Goal: Communication & Community: Answer question/provide support

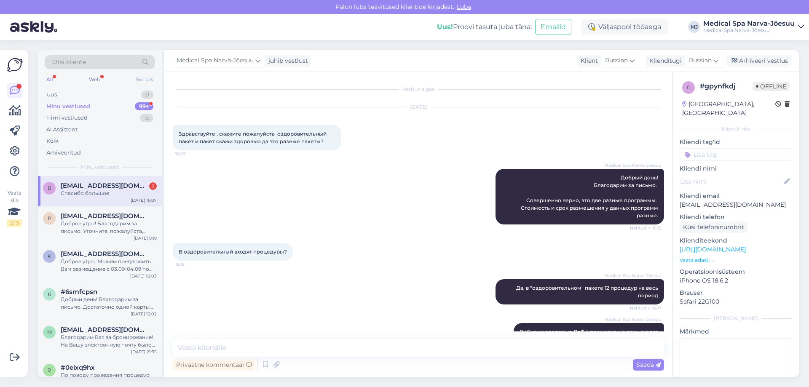
click at [129, 233] on div "Доброе утро! Благодарим за письмо. Уточните, пожалуйста, желаемые даты размещен…" at bounding box center [109, 227] width 96 height 15
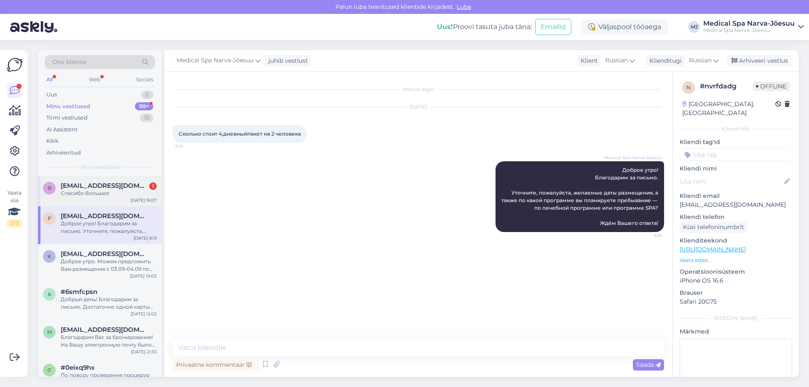
click at [122, 187] on div "brigitta5@list.ru 1" at bounding box center [109, 186] width 96 height 8
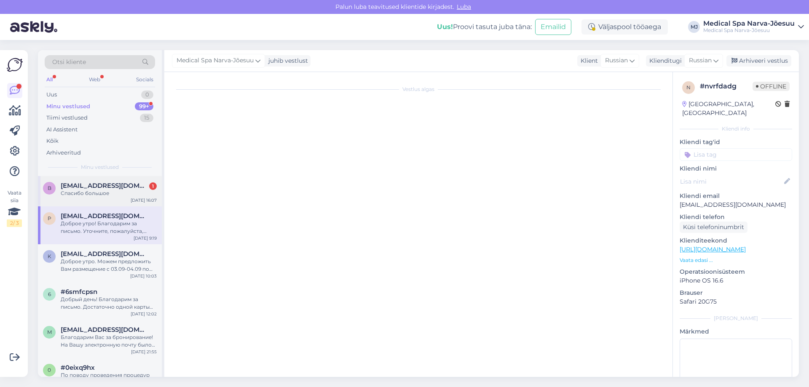
scroll to position [18, 0]
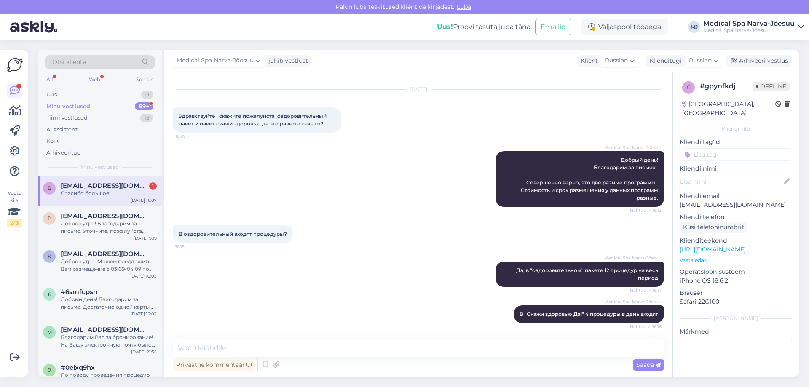
click at [100, 196] on div "Спасибо большое" at bounding box center [109, 194] width 96 height 8
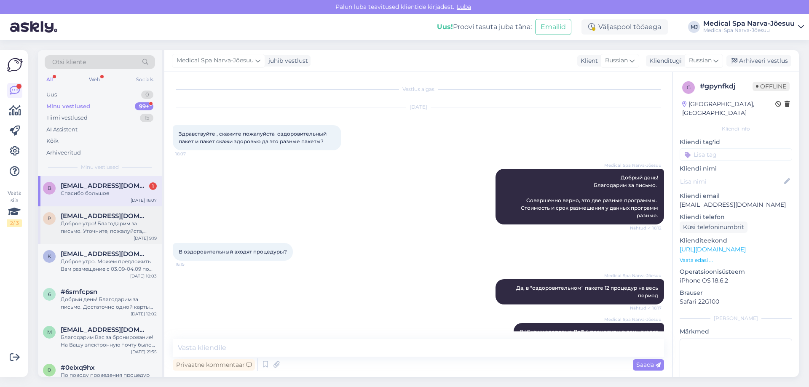
click at [106, 227] on div "Доброе утро! Благодарим за письмо. Уточните, пожалуйста, желаемые даты размещен…" at bounding box center [109, 227] width 96 height 15
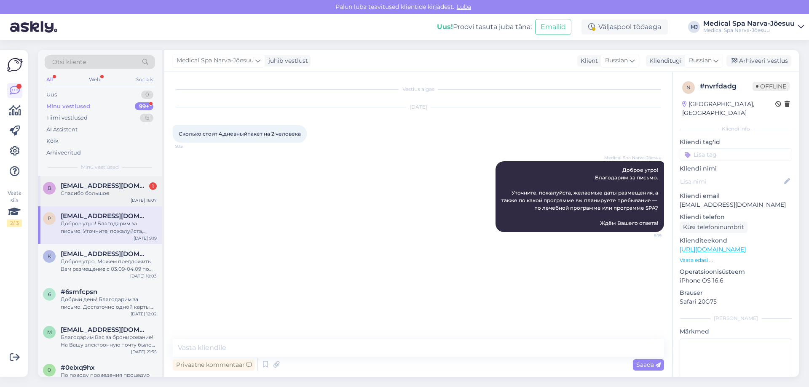
click at [111, 190] on div "Спасибо большое" at bounding box center [109, 194] width 96 height 8
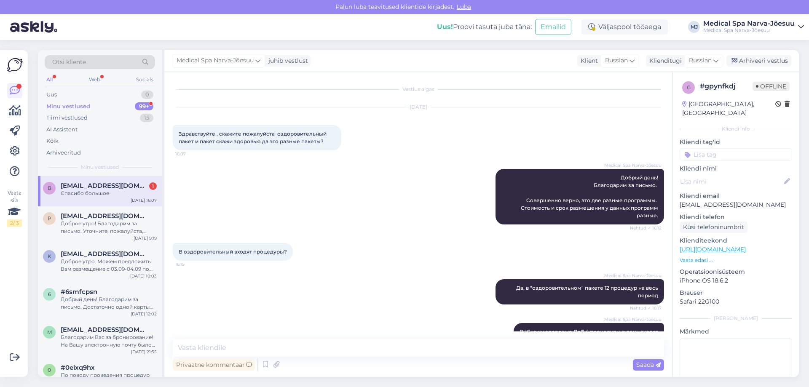
scroll to position [18, 0]
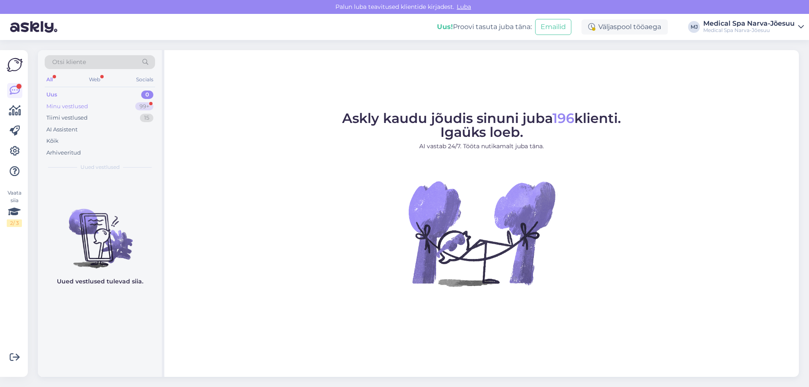
click at [85, 108] on div "Minu vestlused" at bounding box center [67, 106] width 42 height 8
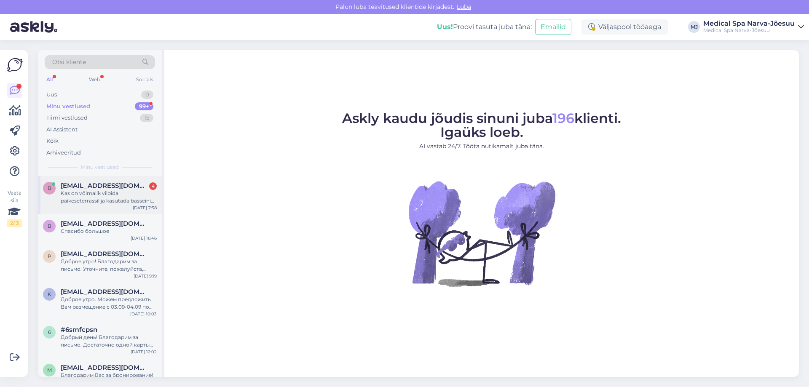
click at [123, 196] on div "Kas on võimalik viibida päikeseterrassil ja kasutada basseini senikaua kuni tup…" at bounding box center [109, 197] width 96 height 15
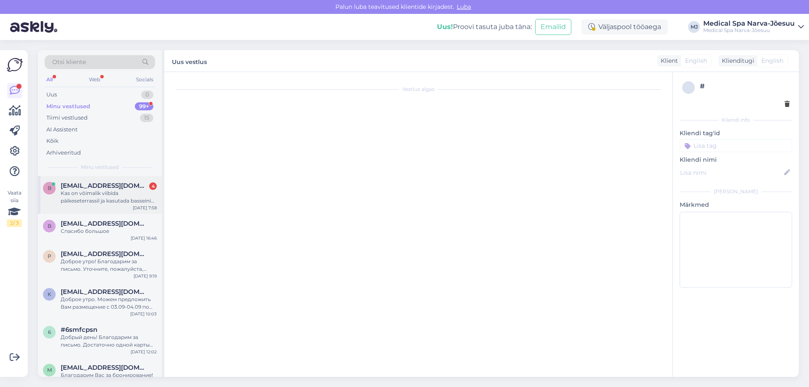
scroll to position [50, 0]
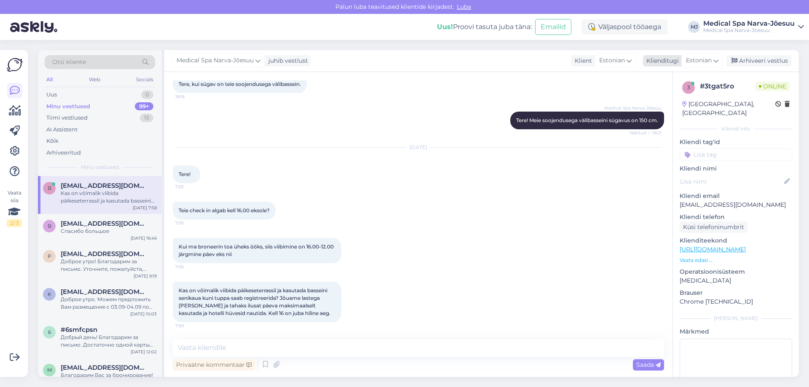
click at [698, 60] on span "Estonian" at bounding box center [699, 60] width 26 height 9
type input "ru"
click at [673, 107] on link "Russian" at bounding box center [683, 111] width 93 height 13
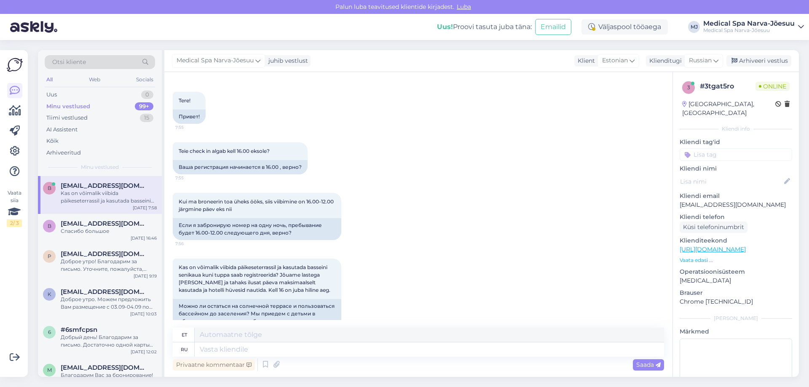
scroll to position [171, 0]
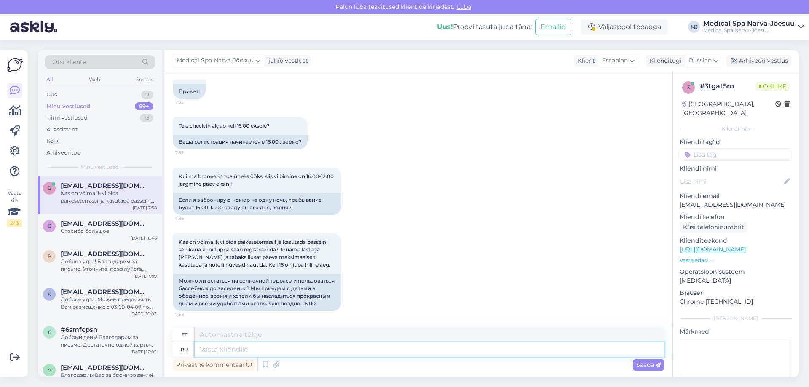
click at [245, 346] on textarea at bounding box center [429, 350] width 469 height 14
type textarea "Доброе"
type textarea "Hea"
type textarea "Доброе ут"
type textarea "Lahke"
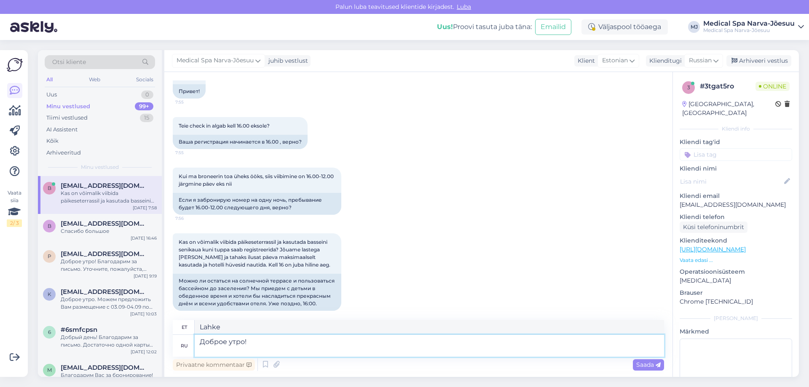
type textarea "Доброе утро!"
type textarea "Tere hommikust!"
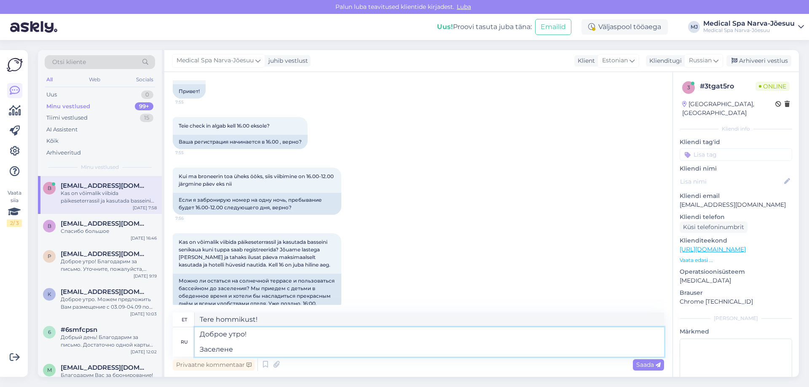
type textarea "Доброе утро! Заселене"
type textarea "Tere hommikust! Sisse registreerunud"
type textarea "Доброе утро! Заселение в н"
type textarea "Tere hommikust! Sisseregistreerimine"
type textarea "Доброе утро! Заселение в нашем"
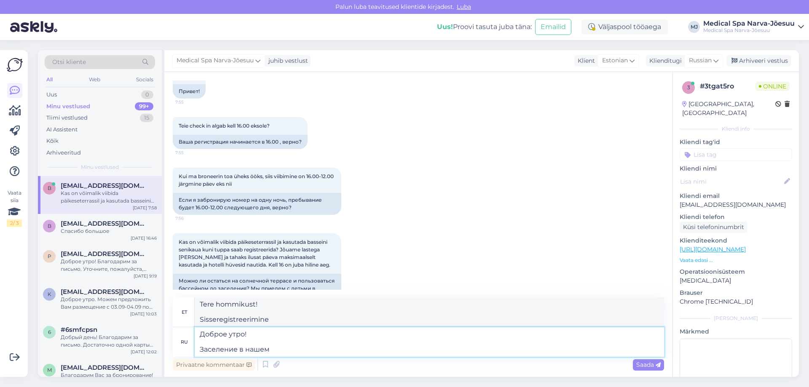
type textarea "Tere hommikust! Sisseregistreerimine meie juures"
type textarea "Доброе утро! Заселение в нашем отеле на"
type textarea "Tere hommikust! Sisseregistreerimine meie hotellis"
type textarea "Доброе утро! Заселение в нашем отеле начи"
type textarea "Tere hommikust! Hotelli sisseregistreerimine"
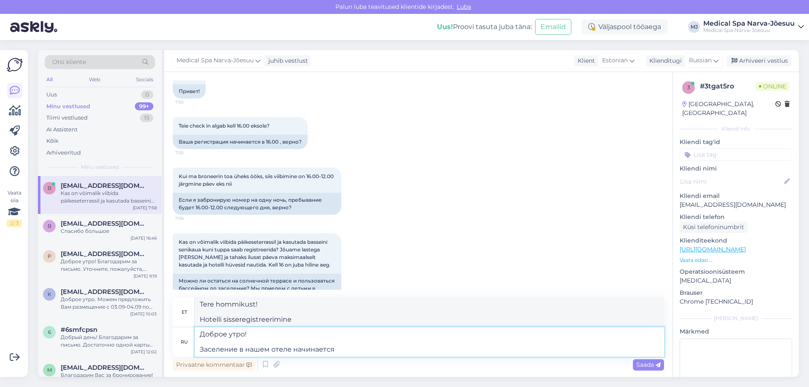
type textarea "Доброе утро! Заселение в нашем отеле начинается"
type textarea "Tere hommikust! Meie hotelli sisseregistreerimine algab"
type textarea "Доброе утро! Заселение в нашем отеле начинается с 16"
type textarea "Tere hommikust! Meie hotelli sisseregistreerimine algab kell"
type textarea "Доброе утро! Заселение в нашем отеле начинается с 16:"
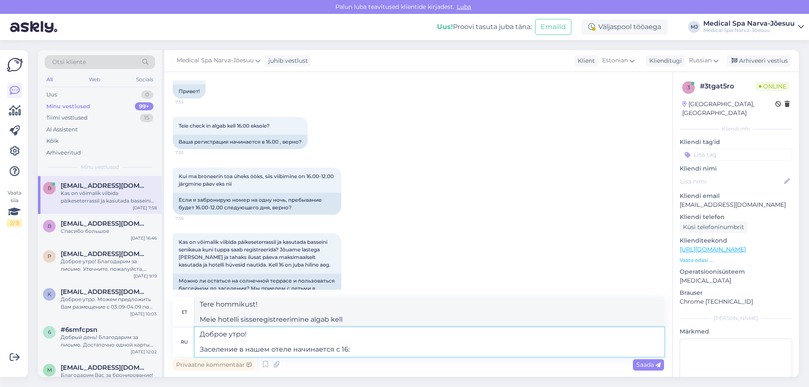
type textarea "Tere hommikust! Meie hotelli sisseregistreerimine algab kell 16:00"
type textarea "Доброе утро! Заселение в нашем отеле начинается с 16:00,"
type textarea "Tere hommikust! Meie hotelli sisseregistreerimine algab kell 16:00,"
type textarea "Доброе утро! Заселение в нашем отеле начинается с 16:00."
type textarea "Tere hommikust! Meie hotelli sisseregistreerimine algab kell 16:00"
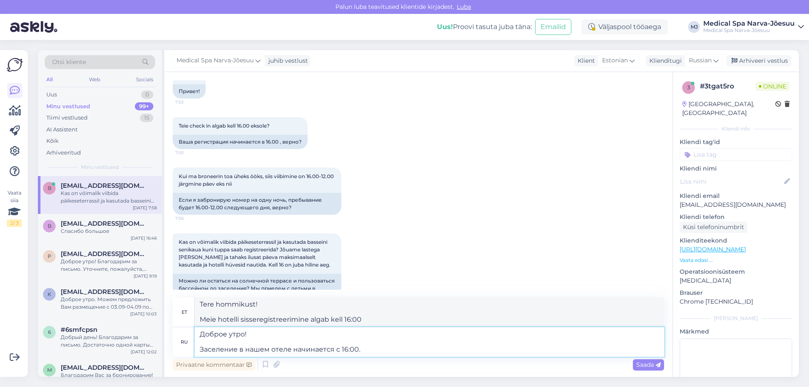
type textarea "Доброе утро! Заселение в нашем отеле начинается с 16:00. е"
type textarea "Tere hommikust! Meie hotelli sisseregistreerimine algab kell 16:00."
type textarea "Доброе утро! Заселение в нашем отеле начинается с 16:00. Если"
type textarea "Tere hommikust! Meie hotelli sisseregistreerimine algab kell 16:00. Kui"
type textarea "Доброе утро! Заселение в нашем отеле начинается с 16:00."
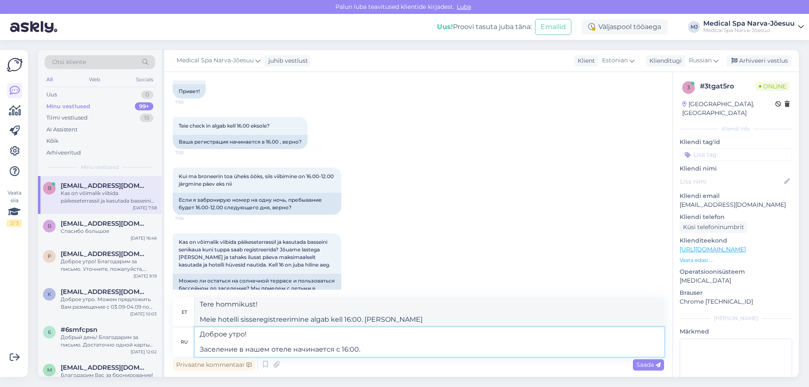
type textarea "Tere hommikust! Meie hotelli sisseregistreerimine algab kell 16:00."
type textarea "Доброе утро! Заселение в нашем отеле начинается с 16:00. Если"
type textarea "Tere hommikust! Meie hotelli sisseregistreerimine algab kell 16:00. Kui"
type textarea "Доброе утро! Заселение в нашем отеле начинается с 16:00. Если"
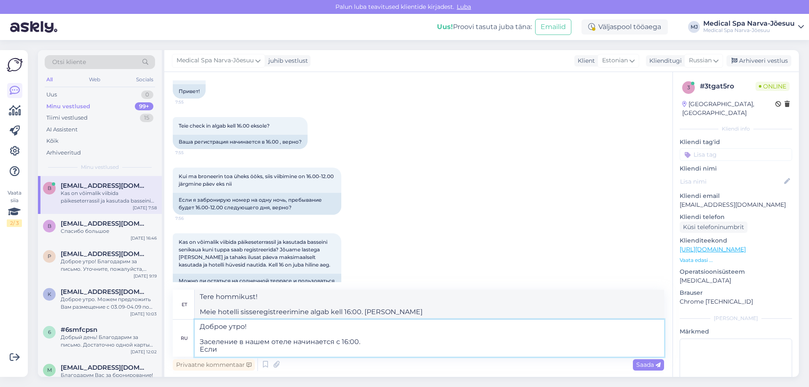
type textarea "Tere hommikust! Meie hotelli sisseregistreerimine algab kell 16:00. Kui"
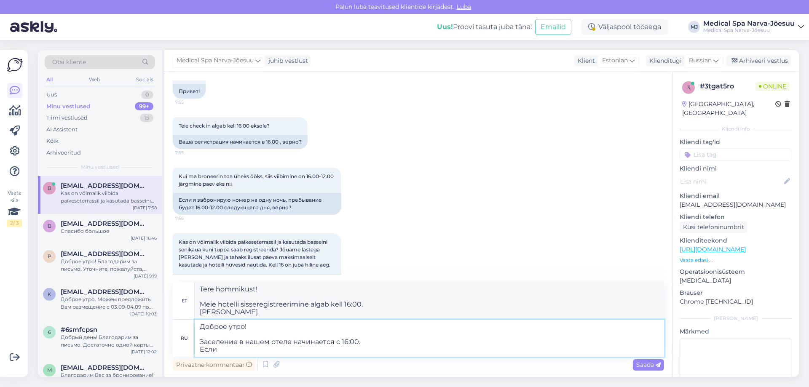
type textarea "Доброе утро! Заселение в нашем отеле начинается с 16:00. Если"
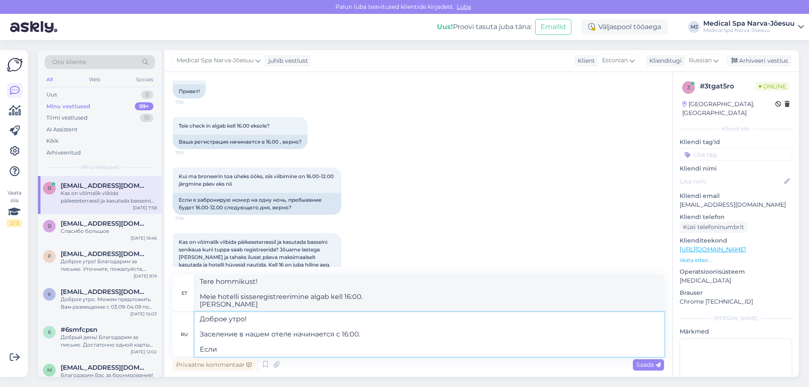
type textarea "Tere hommikust! Meie hotelli sisseregistreerimine algab kell 16:00. Kui"
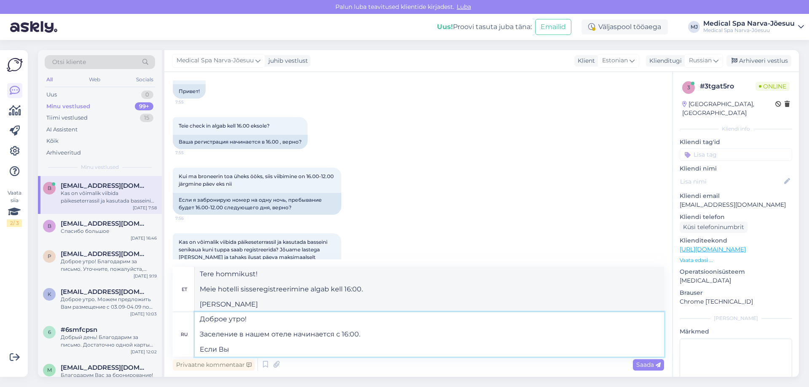
type textarea "Доброе утро! Заселение в нашем отеле начинается с 16:00. Если Вы"
type textarea "Tere hommikust! Meie hotelli sisseregistreerimine algab kell 16:00. Kui te"
type textarea "Доброе утро! Заселение в нашем отеле начинается с 16:00. Если Вы забр"
type textarea "Tere hommikust! Meie hotelli sisseregistreerimine algab kell 16:00. Kui te olete"
type textarea "Доброе утро! Заселение в нашем отеле начинается с 16:00. Если Вы забронируете"
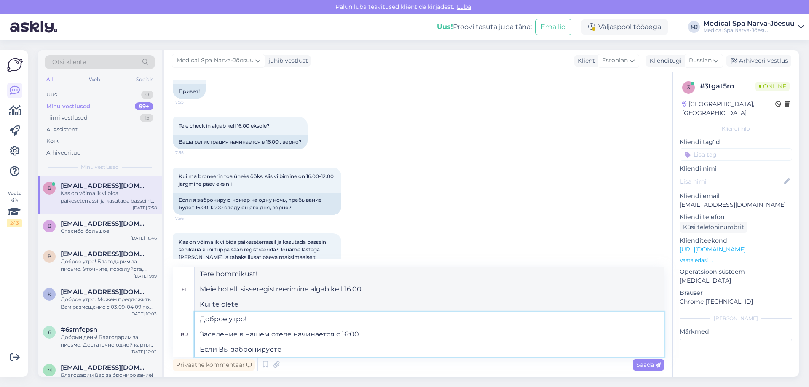
type textarea "Tere hommikust! Meie hotelli sisseregistreerimine algab kell 16:00. Kui broneer…"
type textarea "Доброе утро! Заселение в нашем отеле начинается с 16:00. Если Вы забронируете п…"
type textarea "Tere hommikust! Meie hotelli sisseregistreerimine algab kell 16:00. Kui broneer…"
type textarea "Доброе утро! Заселение в нашем отеле начинается с 16:00. Если Вы забронируете п…"
type textarea "Tere hommikust! Meie hotelli sisseregistreerimine algab kell 16:00. Kui broneer…"
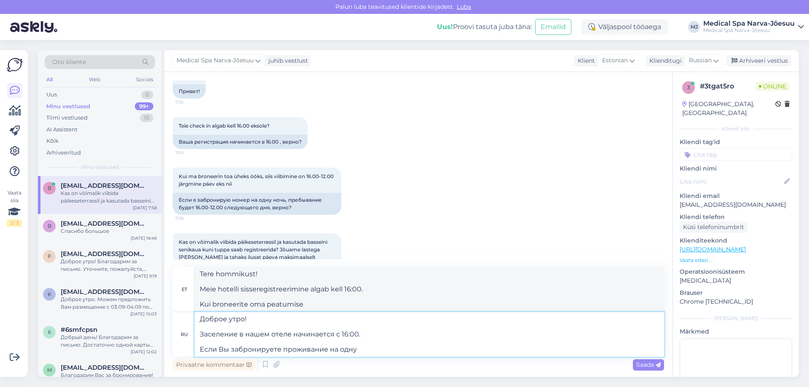
type textarea "Доброе утро! Заселение в нашем отеле начинается с 16:00. Если Вы забронируете п…"
type textarea "Tere hommikust! Meie hotelli sisseregistreerimine algab kell 16:00. Kui broneer…"
type textarea "Доброе утро! Заселение в нашем отеле начинается с 16:00. Если Вы забронируете п…"
type textarea "Tere hommikust! Meie hotelli sisseregistreerimine algab kell 16:00. Kui broneer…"
type textarea "Доброе утро! Заселение в нашем отеле начинается с 16:00. Если Вы забронируете п…"
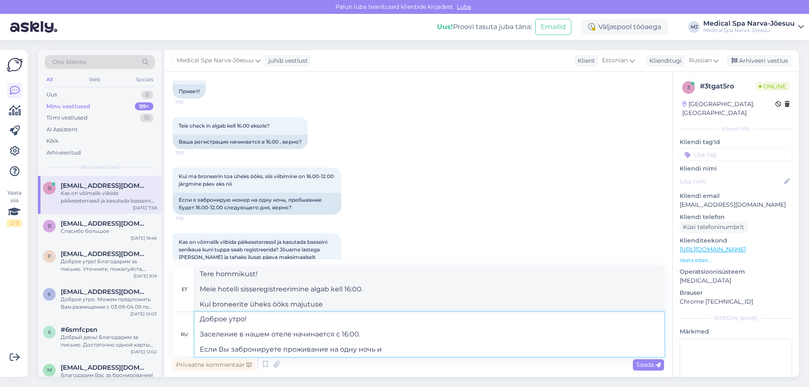
type textarea "Tere hommikust! Meie hotelli sisseregistreerimine algab kell 16:00. Kui broneer…"
type textarea "Доброе утро! Заселение в нашем отеле начинается с 16:00. Если Вы забронируете п…"
type textarea "Tere hommikust! Meie hotelli sisseregistreerimine algab kell 16:00. Kui broneer…"
type textarea "Доброе утро! Заселение в нашем отеле начинается с 16:00. Если Вы забронируете п…"
type textarea "Tere hommikust! Meie hotelli sisseregistreerimine algab kell 16:00. Kui broneer…"
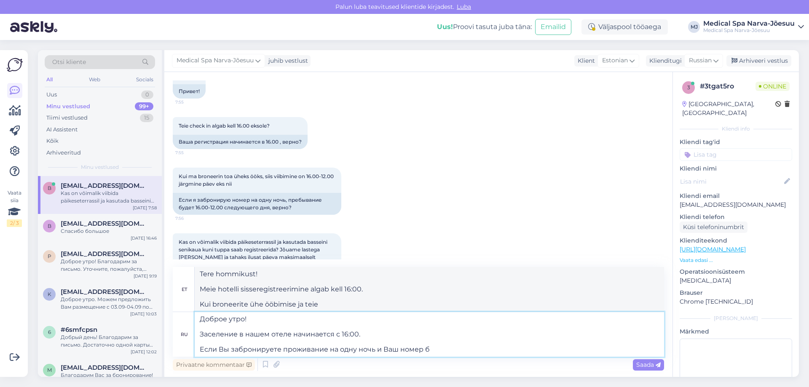
type textarea "Доброе утро! Заселение в нашем отеле начинается с 16:00. Если Вы забронируете п…"
type textarea "Tere hommikust! Meie hotelli sisseregistreerimine algab kell 16:00. Kui broneer…"
type textarea "Доброе утро! Заселение в нашем отеле начинается с 16:00. Если Вы забронируете п…"
type textarea "Tere hommikust! Meie hotelli sisseregistreerimine algab kell 16:00. Kui broneer…"
type textarea "Доброе утро! Заселение в нашем отеле начинается с 16:00. Если Вы забронируете п…"
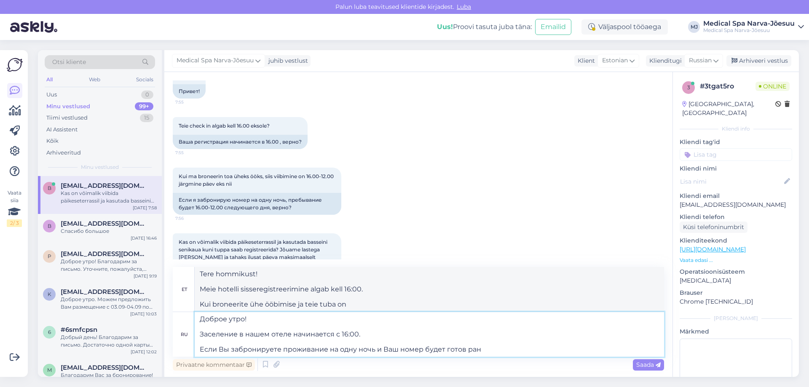
type textarea "Tere hommikust! Meie hotelli sisseregistreerimine algab kell 16:00. Kui broneer…"
type textarea "Доброе утро! Заселение в нашем отеле начинается с 16:00. Если Вы забронируете п…"
type textarea "Tere hommikust! Meie hotelli sisseregistreerimine algab kell 16:00. Kui broneer…"
type textarea "Доброе утро! Заселение в нашем отеле начинается с 16:00. Если Вы забронируете п…"
type textarea "Tere hommikust! Meie hotelli sisseregistreerimine algab kell 16:00. Kui broneer…"
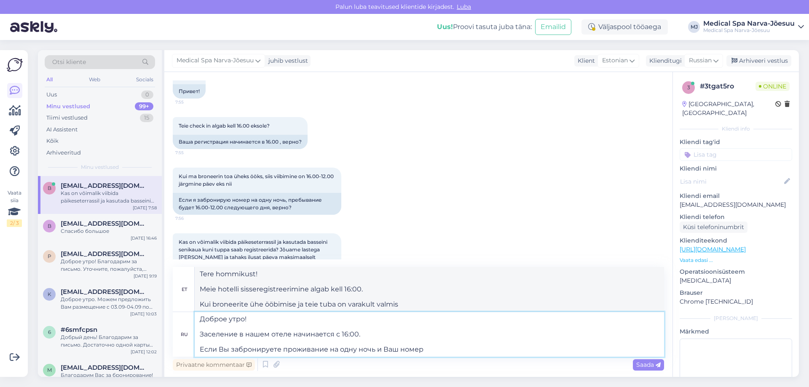
type textarea "Доброе утро! Заселение в нашем отеле начинается с 16:00. Если Вы забронируете п…"
type textarea "Tere hommikust! Meie hotelli sisseregistreerimine algab kell 16:00. Kui broneer…"
type textarea "Доброе утро! Заселение в нашем отеле начинается с 16:00. Если Вы забронируете п…"
type textarea "Tere hommikust! Meie hotelli sisseregistreerimine algab kell 16:00. Kui broneer…"
type textarea "Доброе утро! Заселение в нашем отеле начинается с 16:00. Если Вы забронируете п…"
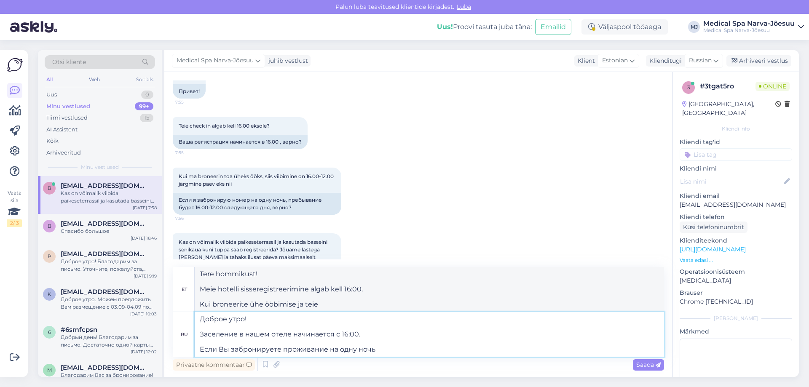
type textarea "Tere hommikust! Meie hotelli sisseregistreerimine algab kell 16:00. Kui broneer…"
type textarea "Доброе утро! Заселение в нашем отеле начинается с 16:00. Если Вы забронируете п…"
type textarea "Tere hommikust! Meie hotelli sisseregistreerimine algab kell 16:00. Üheöölise m…"
type textarea "Доброе утро! Заселение в нашем отеле начинается с 16:00. Если Вы забронируете п…"
type textarea "Tere hommikust! Meie hotelli sisseregistreerimine algab kell 16:00. Kui broneer…"
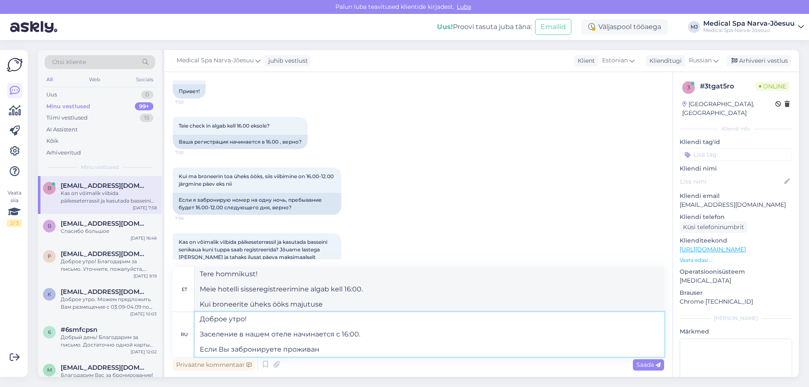
type textarea "Доброе утро! Заселение в нашем отеле начинается с 16:00. Если Вы забронируете п…"
type textarea "Tere hommikust! Meie hotelli sisseregistreerimine algab kell 16:00. Kui broneer…"
type textarea "Доброе утро! Заселение в нашем отеле начинается с 16:00. Если Вы забронируете п…"
type textarea "Tere hommikust! Meie hotelli sisseregistreerimine algab kell 16:00. Kui broneer…"
type textarea "Доброе утро! Заселение в нашем отеле начинается с 16:00. Если Вы за"
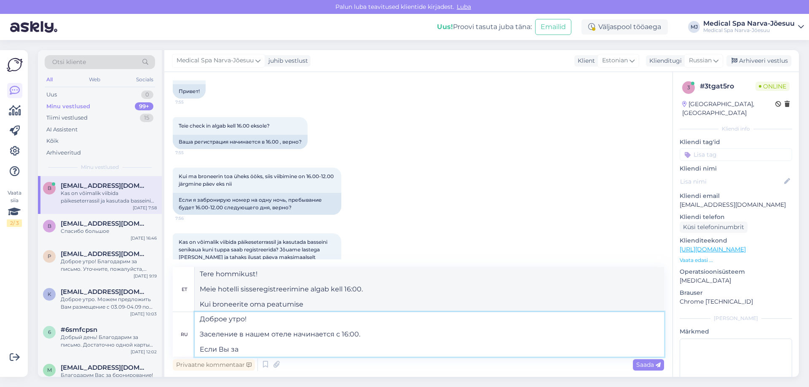
type textarea "Tere hommikust! Meie hotelli sisseregistreerimine algab kell 16:00. Kui broneer…"
type textarea "Доброе утро! Заселение в нашем отеле начинается с 16:00."
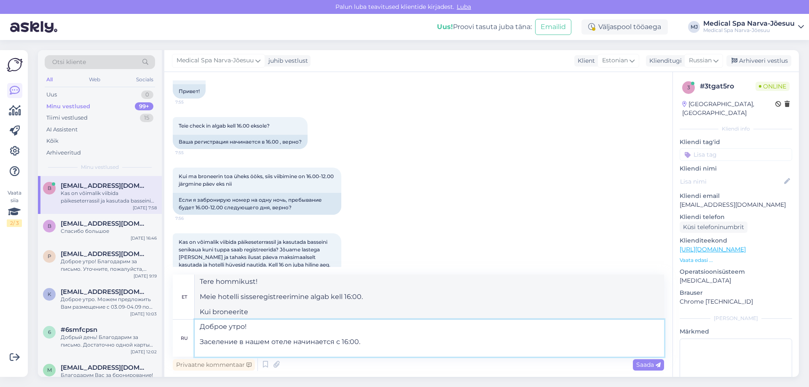
type textarea "Tere hommikust! Meie hotelli sisseregistreerimine algab kell 16:00. Kui te"
type textarea "Доброе утро! Заселение в нашем отеле начинается с 16:00."
type textarea "Tere hommikust! Meie hotelli sisseregistreerimine algab kell 16:00. Kui"
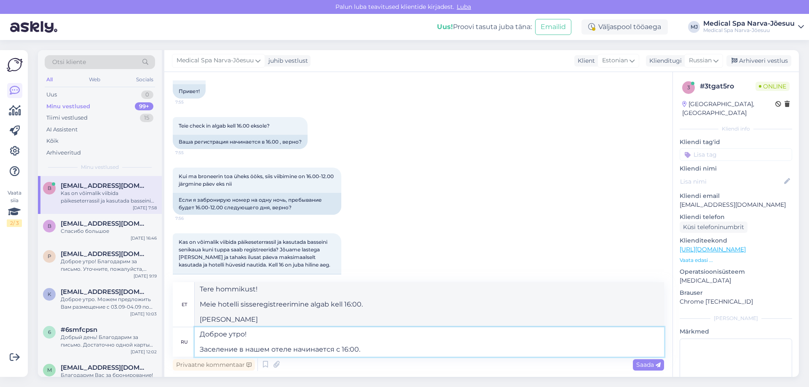
type textarea "Доброе утро! Заселение в нашем отеле начинается с 16:00"
type textarea "Tere hommikust! Meie hotelli sisseregistreerimine algab kell 16:00."
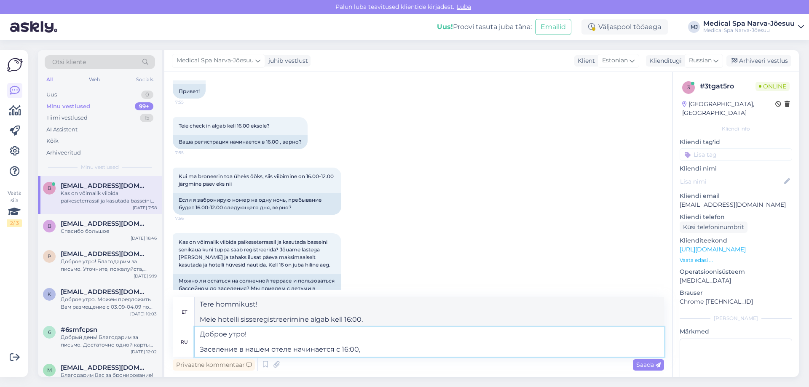
type textarea "Доброе утро! Заселение в нашем отеле начинается с 16:00, н"
type textarea "Tere hommikust! Meie hotelli sisseregistreerimine algab kell 16:00,"
type textarea "Доброе утро! Заселение в нашем отеле начинается с 16:00, но ес"
type textarea "Tere hommikust! Meie hotelli sisseregistreerimine algab kell 16:00, aga"
type textarea "Доброе утро! Заселение в нашем отеле начинается с 16:00, но если В"
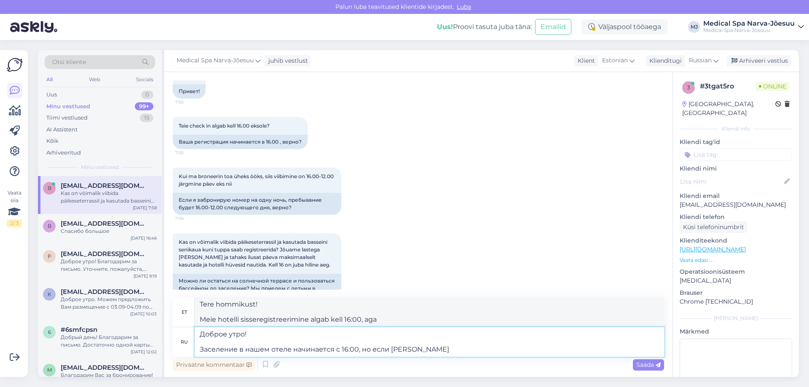
type textarea "Tere hommikust! Meie hotelli sisseregistreerimine algab kell 16:00, aga kui"
type textarea "Доброе утро! Заселение в нашем отеле начинается с 16:00, но если Ваш но"
type textarea "Tere hommikust! Meie hotelli sisseregistreerimine algab kell 16:00, aga kui teie"
type textarea "Доброе утро! Заселение в нашем отеле начинается с 16:00, но если Ваш номер бу"
type textarea "Tere hommikust! Meie hotelli sisseregistreerimine algab kell 16:00, aga kui tei…"
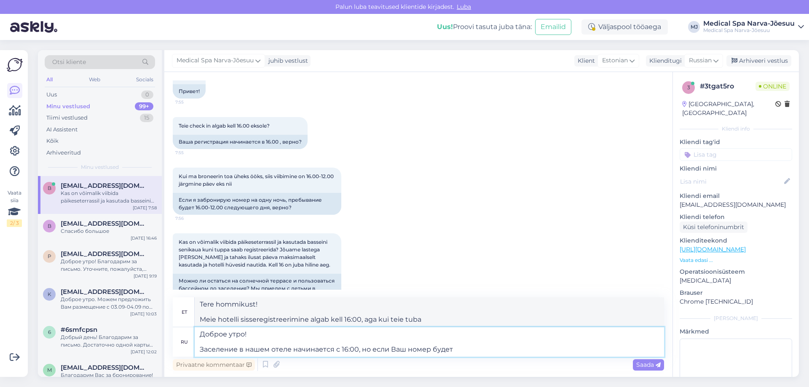
type textarea "Доброе утро! Заселение в нашем отеле начинается с 16:00, но если Ваш номер буде…"
type textarea "Tere hommikust! Meie hotelli sisseregistreerimine algab kell 16:00, aga kui tei…"
type textarea "Доброе утро! Заселение в нашем отеле начинается с 16:00, но если Ваш номер буде…"
type textarea "Tere hommikust! Meie hotelli sisseregistreerimine algab kell 16:00, aga kui tei…"
type textarea "Доброе утро! Заселение в нашем отеле начинается с 16:00, но если Ваш номер буде…"
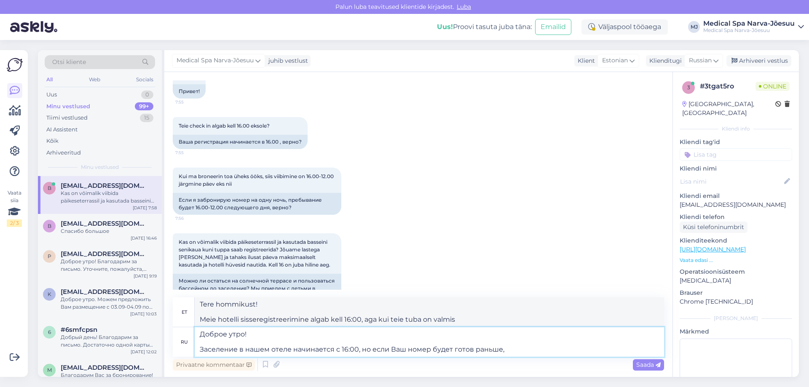
type textarea "Tere hommikust! Meie hotelli sisseregistreerimine algab kell 16:00, aga kui tei…"
type textarea "Доброе утро! Заселение в нашем отеле начинается с 16:00, но если Ваш номер буде…"
type textarea "Tere hommikust! Meie hotelli sisseregistreerimine algab kell 16:00, aga kui tei…"
type textarea "Доброе утро! Заселение в нашем отеле начинается с 16:00, но если Ваш номер буде…"
type textarea "Tere hommikust! Meie hotelli sisseregistreerimine algab kell 16:00, aga kui tei…"
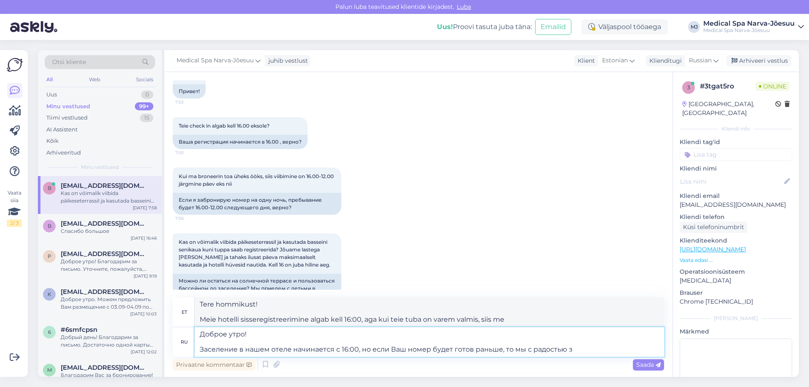
type textarea "Доброе утро! Заселение в нашем отеле начинается с 16:00, но если Ваш номер буде…"
type textarea "Tere hommikust! Meie hotelli sisseregistreerimine algab kell 16:00, aga kui tei…"
type textarea "Доброе утро! Заселение в нашем отеле начинается с 16:00, но если Ваш номер буде…"
type textarea "Tere hommikust! Meie hotelli sisseregistreerimine algab kell 16:00, aga kui tei…"
type textarea "Доброе утро! Заселение в нашем отеле начинается с 16:00, но если Ваш номер буде…"
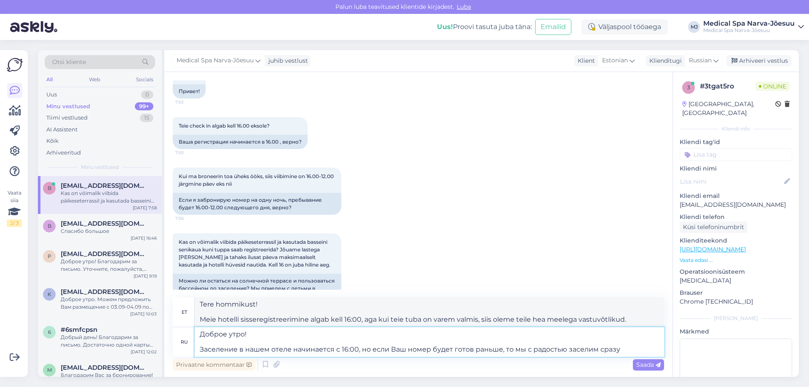
type textarea "Tere hommikust! Meie hotelli sisseregistreerimine algab kell 16:00, aga kui tei…"
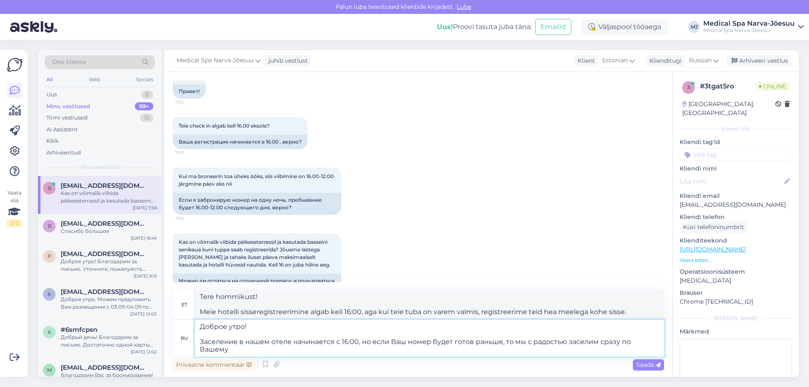
type textarea "Доброе утро! Заселение в нашем отеле начинается с 16:00, но если Ваш номер буде…"
type textarea "Tere hommikust! Meie hotelli sisseregistreerimine algab kell 16:00, aga kui tei…"
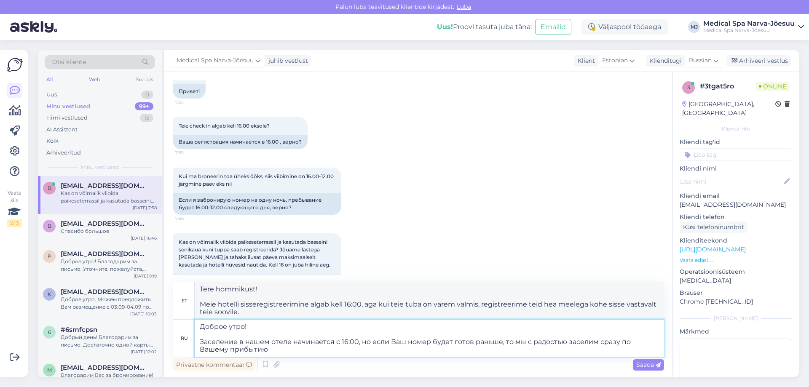
type textarea "Доброе утро! Заселение в нашем отеле начинается с 16:00, но если Ваш номер буде…"
type textarea "Tere hommikust! Meie hotelli sisseregistreerimine algab kell 16:00, aga kui tei…"
drag, startPoint x: 630, startPoint y: 341, endPoint x: 658, endPoint y: 341, distance: 27.4
click at [658, 341] on textarea "Доброе утро! Заселение в нашем отеле начинается с 16:00, но если Ваш номер буде…" at bounding box center [429, 338] width 469 height 37
type textarea "Доброе утро! Заселение в нашем отеле начинается с 16:00, но если Ваш номер буде…"
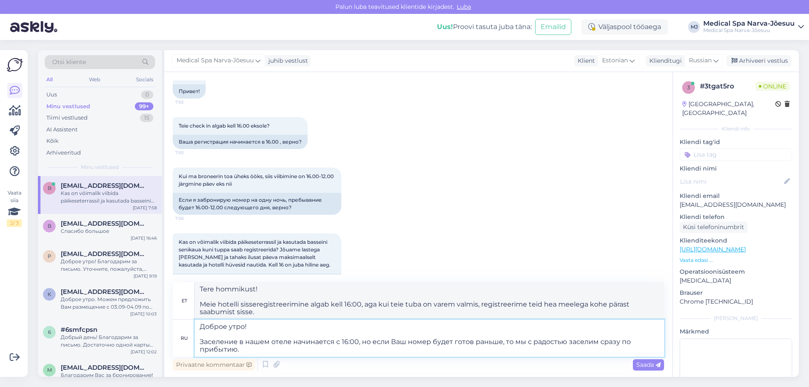
type textarea "Tere hommikust! Meie hotelli sisseregistreerimine algab kell 16:00, aga kui tei…"
click at [595, 343] on textarea "Доброе утро! Заселение в нашем отеле начинается с 16:00, но если Ваш номер буде…" at bounding box center [429, 338] width 469 height 37
click at [244, 348] on textarea "Доброе утро! Заселение в нашем отеле начинается с 16:00, но если Ваш номер буде…" at bounding box center [429, 338] width 469 height 37
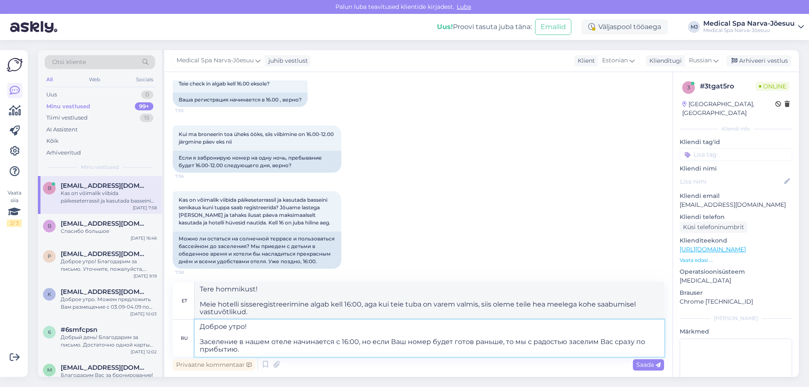
scroll to position [216, 0]
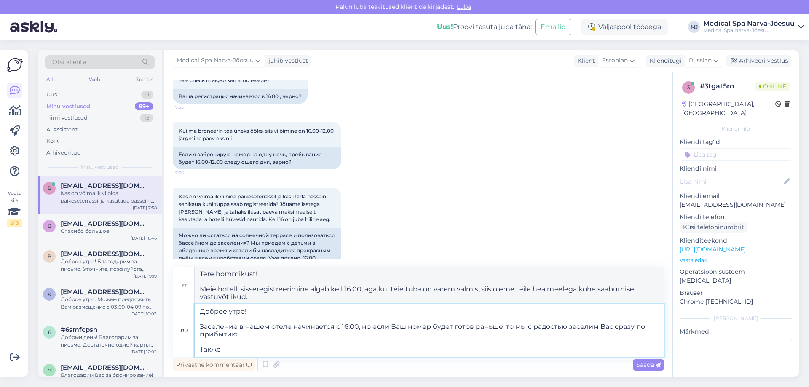
type textarea "Доброе утро! Заселение в нашем отеле начинается с 16:00, но если Ваш номер буде…"
type textarea "Tere hommikust! Meie hotelli sisseregistreerimine algab kell 16:00, aga kui tei…"
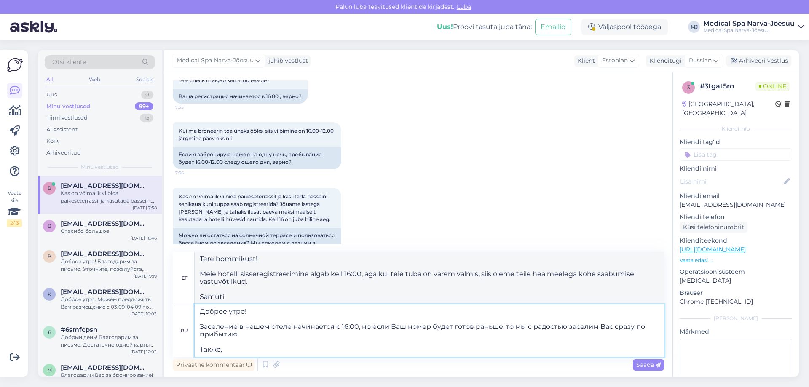
type textarea "Доброе утро! Заселение в нашем отеле начинается с 16:00, но если Ваш номер буде…"
type textarea "Tere hommikust! Meie hotelli sisseregistreerimine algab kell 16:00, aga kui tei…"
type textarea "Доброе утро! Заселение в нашем отеле начинается с 16:00, но если Ваш номер буде…"
type textarea "Tere hommikust! Meie hotelli sisseregistreerimine algab kell 16:00, aga kui tei…"
type textarea "Доброе утро! Заселение в нашем отеле начинается с 16:00, но если Ваш номер буде…"
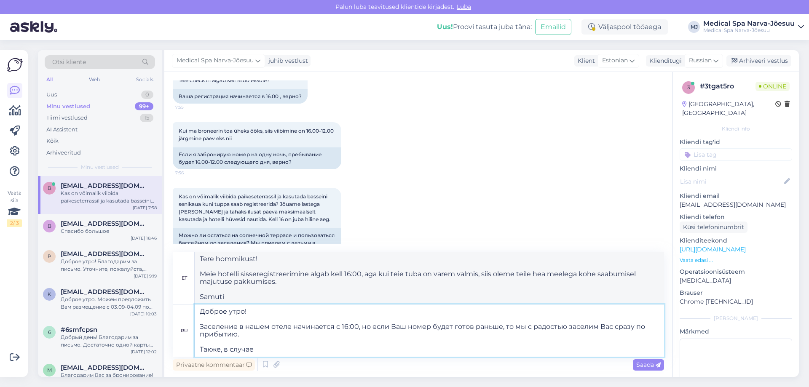
type textarea "Tere hommikust! Meie hotelli sisseregistreerimine algab kell 16:00, aga kui tei…"
type textarea "Доброе утро! Заселение в нашем отеле начинается с 16:00, но если Ваш номер буде…"
type textarea "Tere hommikust! Meie hotelli sisseregistreerimine algab kell 16:00, aga kui tei…"
type textarea "Доброе утро! Заселение в нашем отеле начинается с 16:00, но если Ваш номер буде…"
type textarea "Tere hommikust! Meie hotelli sisseregistreerimine algab kell 16:00, aga kui tei…"
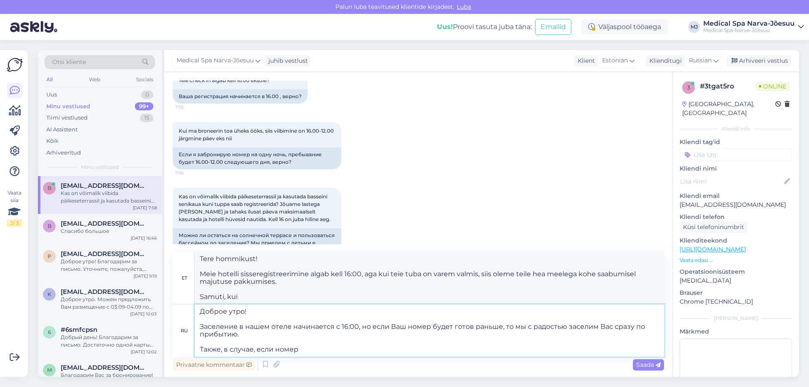
type textarea "Доброе утро! Заселение в нашем отеле начинается с 16:00, но если Ваш номер буде…"
type textarea "Tere hommikust! Meie hotelli sisseregistreerimine algab kell 16:00, aga kui tei…"
type textarea "Доброе утро! Заселение в нашем отеле начинается с 16:00, но если Ваш номер буде…"
type textarea "Tere hommikust! Meie hotelli sisseregistreerimine algab kell 16:00, aga kui tei…"
type textarea "Доброе утро! Заселение в нашем отеле начинается с 16:00, но если Ваш номер буде…"
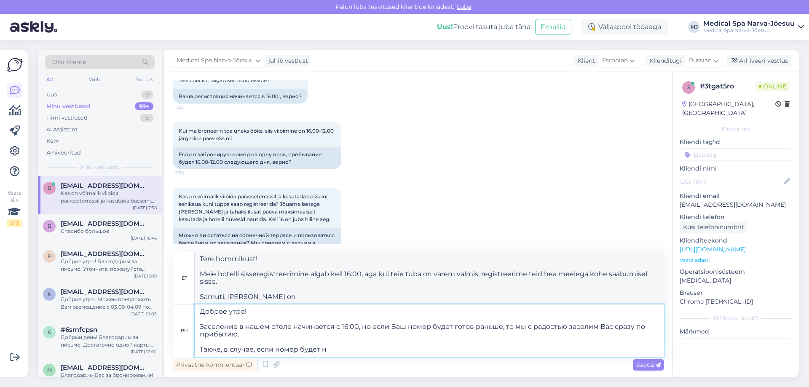
type textarea "Tere hommikust! Meie hotelli sisseregistreerimine algab kell 16:00, aga kui tei…"
type textarea "Доброе утро! Заселение в нашем отеле начинается с 16:00, но если Ваш номер буде…"
type textarea "Tere hommikust! Meie hotelli sisseregistreerimine algab kell 16:00, aga kui tei…"
type textarea "Доброе утро! Заселение в нашем отеле начинается с 16:00, но если Ваш номер буде…"
type textarea "Tere hommikust! Meie hotelli sisseregistreerimine algab kell 16:00, aga kui tei…"
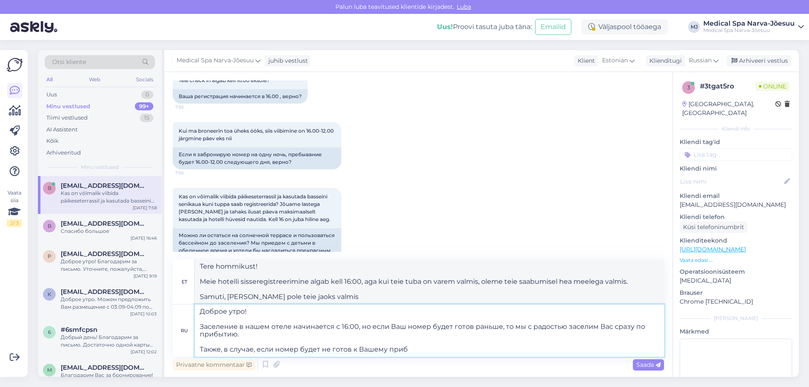
type textarea "Доброе утро! Заселение в нашем отеле начинается с 16:00, но если Ваш номер буде…"
type textarea "Tere hommikust! Meie hotelli sisseregistreerimine algab kell 16:00, aga kui tei…"
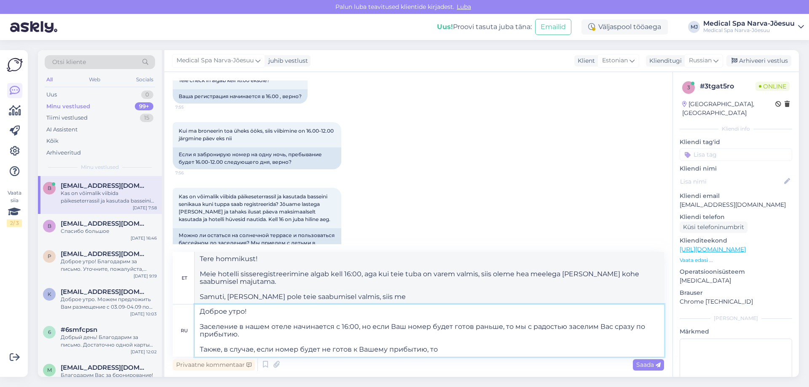
type textarea "Доброе утро! Заселение в нашем отеле начинается с 16:00, но если Ваш номер буде…"
type textarea "Tere hommikust! Meie hotelli sisseregistreerimine algab kell 16:00, aga kui tei…"
type textarea "Доброе утро! Заселение в нашем отеле начинается с 16:00, но если Ваш номер буде…"
type textarea "Tere hommikust! Meie hotelli sisseregistreerimine algab kell 16:00, aga kui tei…"
type textarea "Доброе утро! Заселение в нашем отеле начинается с 16:00, но если Ваш номер буде…"
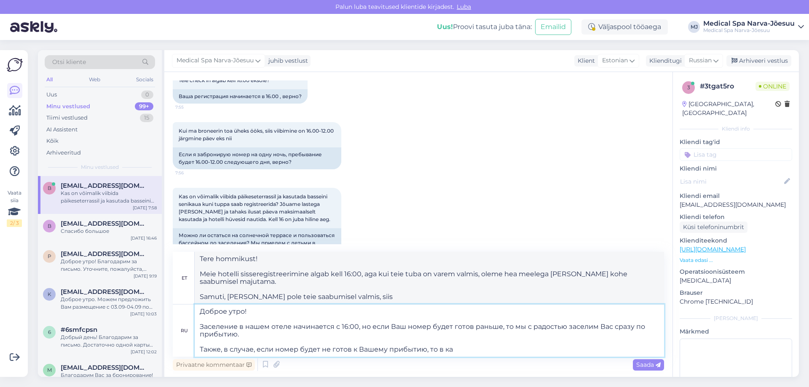
type textarea "Tere hommikust! Meie hotelli sisseregistreerimine algab kell 16:00, aga kui tei…"
type textarea "Доброе утро! Заселение в нашем отеле начинается с 16:00, но если Ваш номер буде…"
type textarea "Tere hommikust! Meie hotelli sisseregistreerimine algab kell 16:00, aga kui tei…"
type textarea "Доброе утро! Заселение в нашем отеле начинается с 16:00, но если Ваш номер буде…"
type textarea "Tere hommikust! Meie hotelli sisseregistreerimine algab kell 16:00, aga kui tei…"
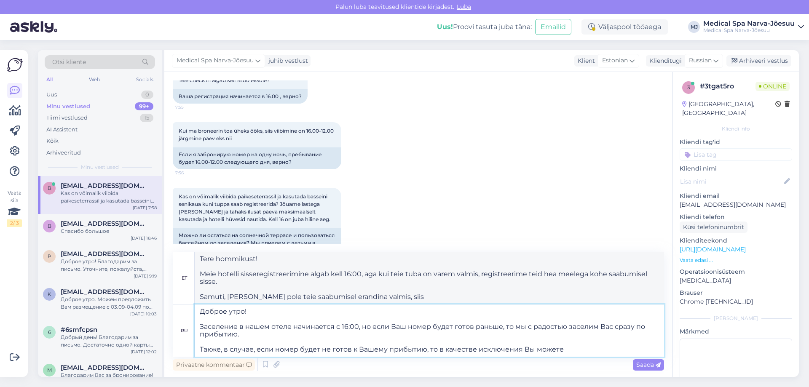
type textarea "Доброе утро! Заселение в нашем отеле начинается с 16:00, но если Ваш номер буде…"
type textarea "Tere hommikust! Meie hotelli sisseregistreerimine algab kell 16:00, aga kui tei…"
type textarea "Доброе утро! Заселение в нашем отеле начинается с 16:00, но если Ваш номер буде…"
type textarea "Tere hommikust! Meie hotelli sisseregistreerimine algab kell 16:00, aga kui tei…"
type textarea "Доброе утро! Заселение в нашем отеле начинается с 16:00, но если Ваш номер буде…"
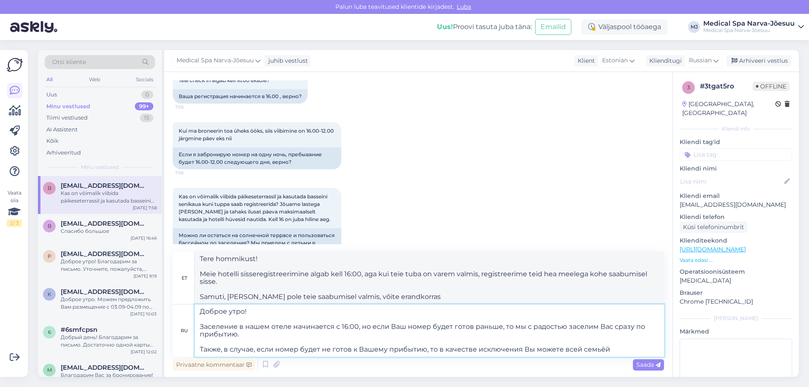
type textarea "Tere hommikust! Meie hotelli sisseregistreerimine algab kell 16:00, aga kui tei…"
type textarea "Доброе утро! Заселение в нашем отеле начинается с 16:00, но если Ваш номер буде…"
type textarea "Tere hommikust! Meie hotelli sisseregistreerimine algab kell 16:00, aga kui tei…"
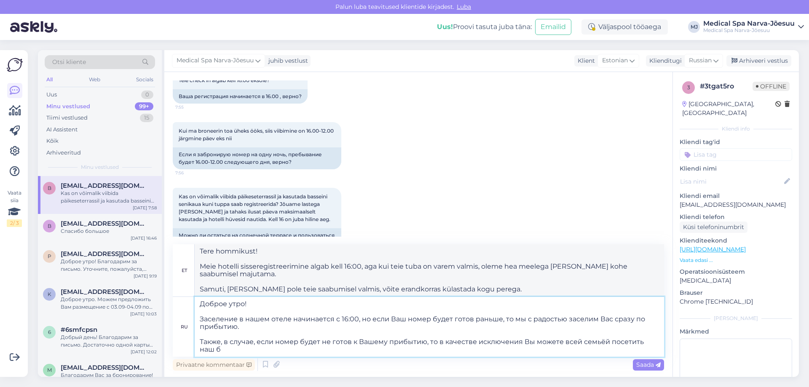
type textarea "Доброе утро! Заселение в нашем отеле начинается с 16:00, но если Ваш номер буде…"
type textarea "Tere hommikust! Meie hotelli sisseregistreerimine algab kell 16:00, aga kui tei…"
type textarea "Доброе утро! Заселение в нашем отеле начинается с 16:00, но если Ваш номер буде…"
type textarea "Tere hommikust! Meie hotelli sisseregistreerimine algab kell 16:00, aga kui tei…"
type textarea "Доброе утро! Заселение в нашем отеле начинается с 16:00, но если Ваш номер буде…"
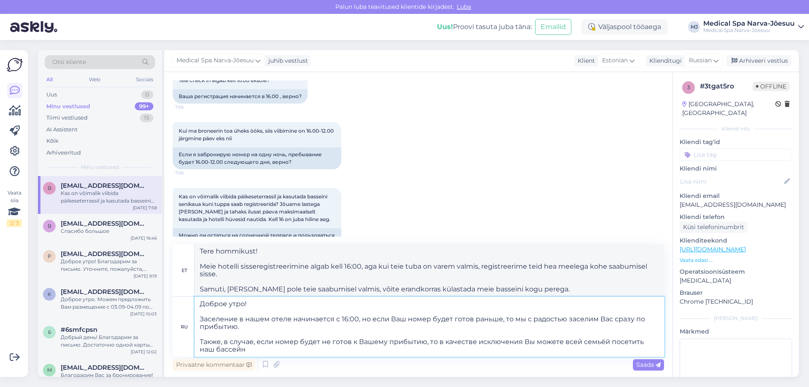
type textarea "Tere hommikust! Meie hotelli sisseregistreerimine algab kell 16:00, aga kui tei…"
type textarea "Доброе утро! Заселение в нашем отеле начинается с 16:00, но если Ваш номер буде…"
type textarea "Tere hommikust! Meie hotelli sisseregistreerimine algab kell 16:00, aga kui tei…"
type textarea "Доброе утро! Заселение в нашем отеле начинается с 16:00, но если Ваш номер буде…"
type textarea "Tere hommikust! Meie hotelli sisseregistreerimine algab kell 16:00, aga kui tei…"
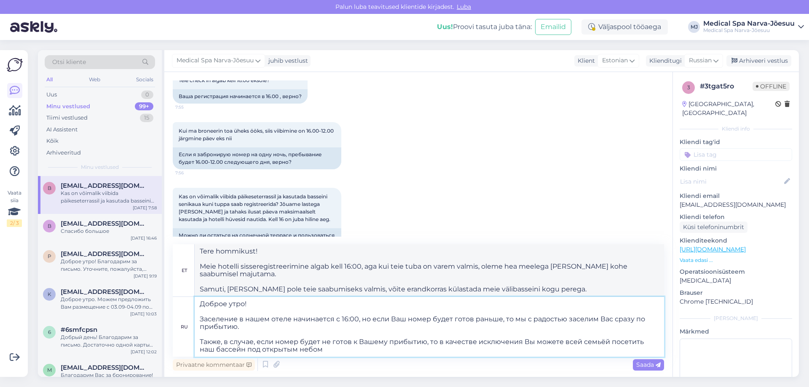
type textarea "Доброе утро! Заселение в нашем отеле начинается с 16:00, но если Ваш номер буде…"
type textarea "Tere hommikust! Meie hotelli sisseregistreerimine algab kell 16:00, aga kui tei…"
drag, startPoint x: 311, startPoint y: 351, endPoint x: 197, endPoint y: 303, distance: 122.8
click at [197, 303] on textarea "Доброе утро! Заселение в нашем отеле начинается с 16:00, но если Ваш номер буде…" at bounding box center [429, 327] width 469 height 60
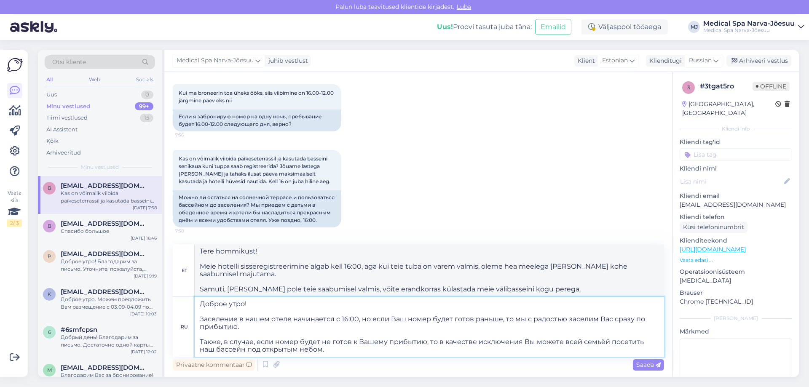
paste textarea "отель начинается с 16:00. Если Ваш номер будет готов раньше, мы с удовольствием…"
type textarea "Доброе утро! Заселение в наш отель начинается с 16:00. Если Ваш номер будет гот…"
type textarea "Tere hommikust! Meie hotelli sisseregistreerimine algab kell 16:00. Kui teie tu…"
drag, startPoint x: 234, startPoint y: 349, endPoint x: 201, endPoint y: 350, distance: 33.7
click at [201, 350] on textarea "Доброе утро! Заселение в наш отель начинается с 16:00. Если Ваш номер будет гот…" at bounding box center [429, 327] width 469 height 60
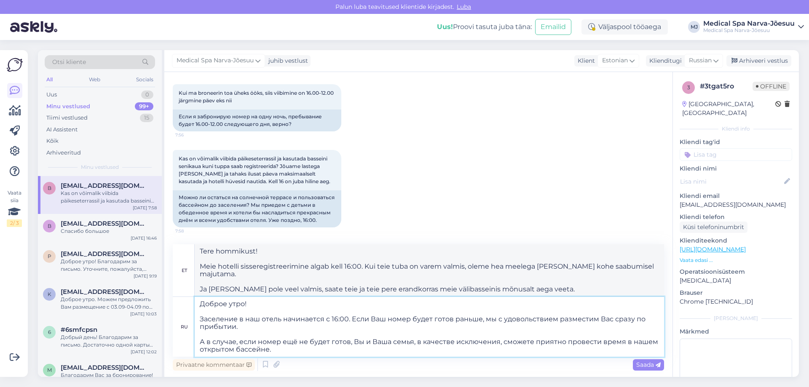
type textarea "Доброе утро! Заселение в наш отель начинается с 16:00. Если Ваш номер будет гот…"
click at [233, 351] on textarea "Доброе утро! Заселение в наш отель начинается с 16:00. Если Ваш номер будет гот…" at bounding box center [429, 327] width 469 height 60
type textarea "Tere hommikust! Meie hotelli sisseregistreerimine algab kell 16:00. Kui teie tu…"
type textarea "Доброе утро! Заселение в наш отель начинается с 16:00. Если Ваш номер будет гот…"
type textarea "Tere hommikust! Meie hotelli sisseregistreerimine algab kell 16:00. Kui teie tu…"
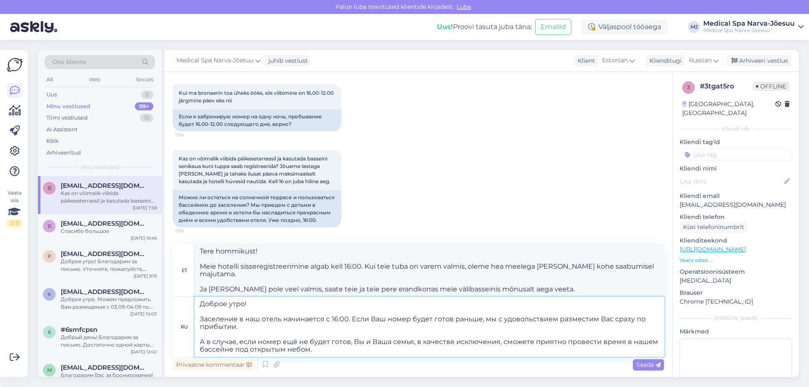
click at [318, 352] on textarea "Доброе утро! Заселение в наш отель начинается с 16:00. Если Ваш номер будет гот…" at bounding box center [429, 327] width 469 height 60
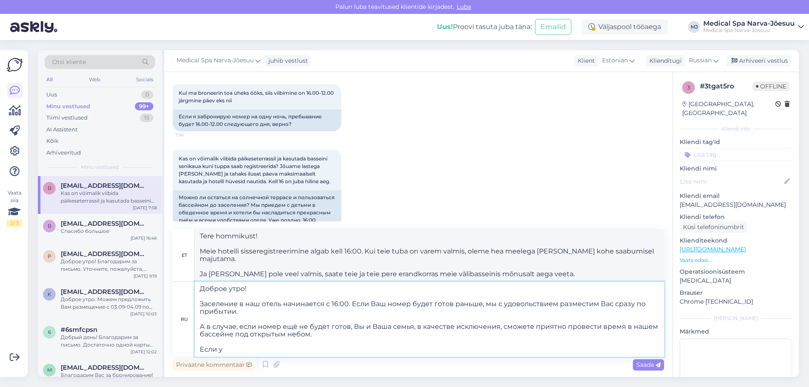
type textarea "Доброе утро! Заселение в наш отель начинается с 16:00. Если Ваш номер будет гот…"
type textarea "Tere hommikust! Meie hotelli sisseregistreerimine algab kell 16:00. Kui teie tu…"
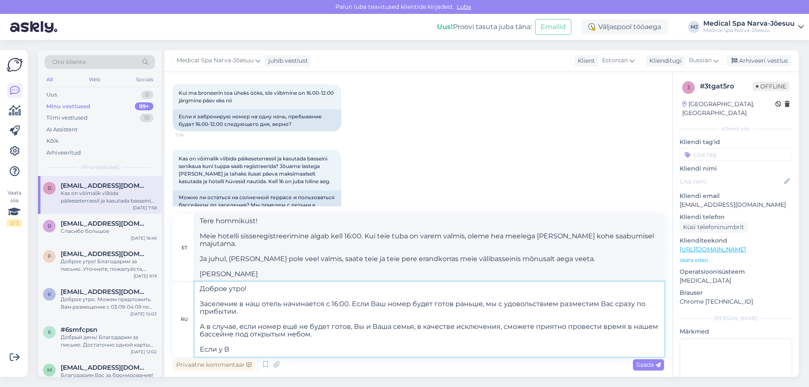
type textarea "Доброе утро! Заселение в наш отель начинается с 16:00. Если Ваш номер будет гот…"
type textarea "Tere hommikust! Meie hotelli sisseregistreerimine algab kell 16:00. Kui teie tu…"
type textarea "Доброе утро! Заселение в наш отель начинается с 16:00. Если Ваш номер будет гот…"
type textarea "Tere hommikust! Meie hotelli sisseregistreerimine algab kell 16:00. Kui teie tu…"
type textarea "Доброе утро! Заселение в наш отель начинается с 16:00. Если Ваш номер будет гот…"
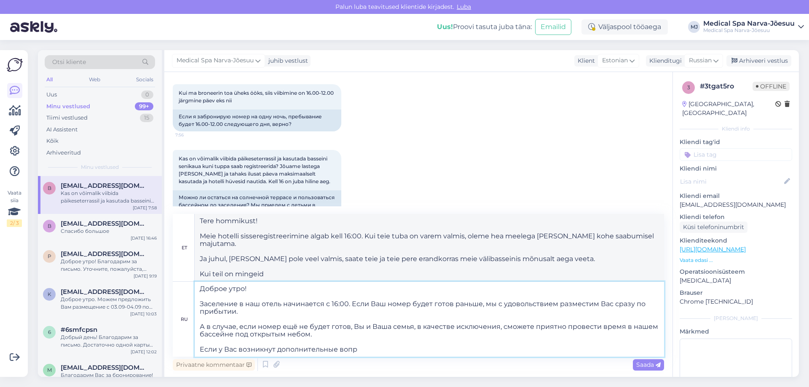
type textarea "Tere hommikust! Meie hotelli sisseregistreerimine algab kell 16:00. Kui teie tu…"
type textarea "Доброе утро! Заселение в наш отель начинается с 16:00. Если Ваш номер будет гот…"
type textarea "Tere hommikust! Meie hotelli sisseregistreerimine algab kell 16:00. Kui teie tu…"
type textarea "Доброе утро! Заселение в наш отель начинается с 16:00. Если Ваш номер будет гот…"
type textarea "Tere hommikust! Meie hotelli sisseregistreerimine algab kell 16:00. Kui teie tu…"
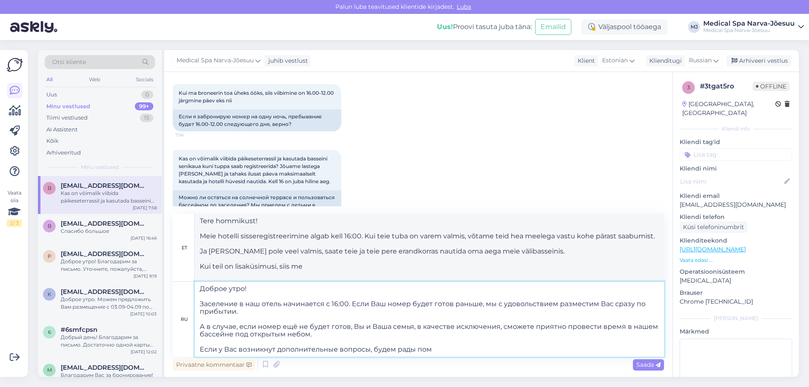
type textarea "Доброе утро! Заселение в наш отель начинается с 16:00. Если Ваш номер будет гот…"
type textarea "Tere hommikust! Meie hotelli sisseregistreerimine algab kell 16:00. Kui teie tu…"
type textarea "Доброе утро! Заселение в наш отель начинается с 16:00. Если Ваш номер будет гот…"
type textarea "Tere hommikust! Meie hotelli sisseregistreerimine algab kell 16:00. Kui teie tu…"
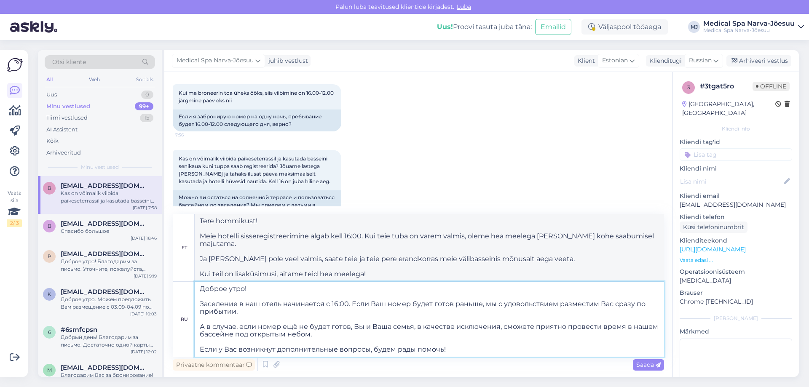
type textarea "Доброе утро! Заселение в наш отель начинается с 16:00. Если Ваш номер будет гот…"
click at [540, 234] on textarea "Tere hommikust! Meie hotelli sisseregistreerimine algab kell 16:00. Kui teie tu…" at bounding box center [429, 247] width 469 height 67
drag, startPoint x: 537, startPoint y: 236, endPoint x: 557, endPoint y: 236, distance: 19.8
click at [557, 236] on textarea "Tere hommikust! Meie hotelli sisseregistreerimine algab kell 16:00. Kui teie tu…" at bounding box center [429, 247] width 469 height 67
click at [558, 243] on textarea "Tere hommikust! Meie hotelli sisseregistreerimine algab kell 16:00. Kui teie tu…" at bounding box center [429, 247] width 469 height 67
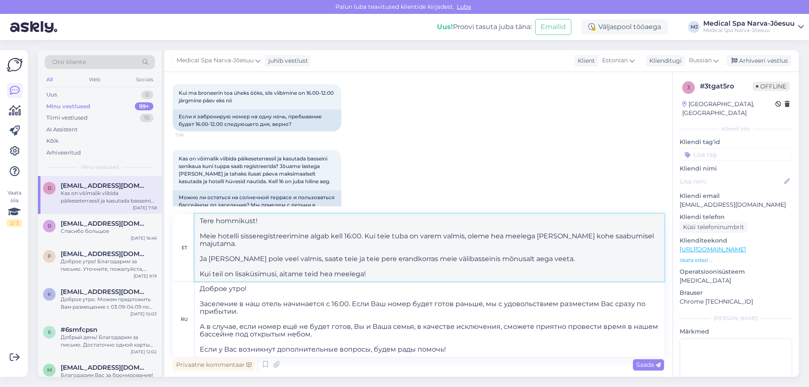
drag, startPoint x: 365, startPoint y: 271, endPoint x: 204, endPoint y: 215, distance: 171.0
click at [204, 215] on textarea "Tere hommikust! Meie hotelli sisseregistreerimine algab kell 16:00. Kui teie tu…" at bounding box center [429, 247] width 469 height 67
drag, startPoint x: 372, startPoint y: 274, endPoint x: 198, endPoint y: 211, distance: 185.1
click at [198, 211] on div "Vestlus algas Jun 1 2025 Tere, kui sügav on teie soojendusega välibassein. 18:1…" at bounding box center [418, 224] width 508 height 305
paste textarea "Meie hotelli sisseregistreerimine algab kell 16:00. Kui teie tuba saab varem va…"
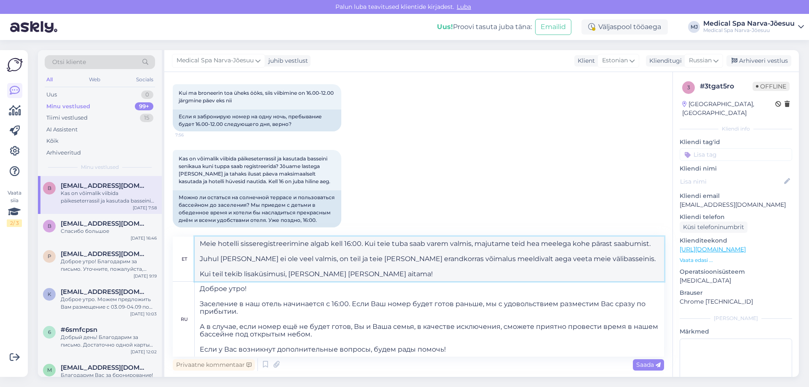
click at [198, 244] on textarea "Meie hotelli sisseregistreerimine algab kell 16:00. Kui teie tuba saab varem va…" at bounding box center [429, 259] width 469 height 45
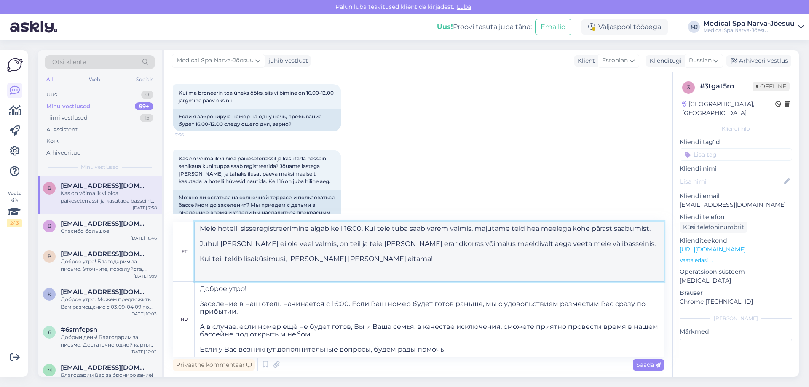
click at [203, 228] on textarea "Meie hotelli sisseregistreerimine algab kell 16:00. Kui teie tuba saab varem va…" at bounding box center [429, 252] width 469 height 60
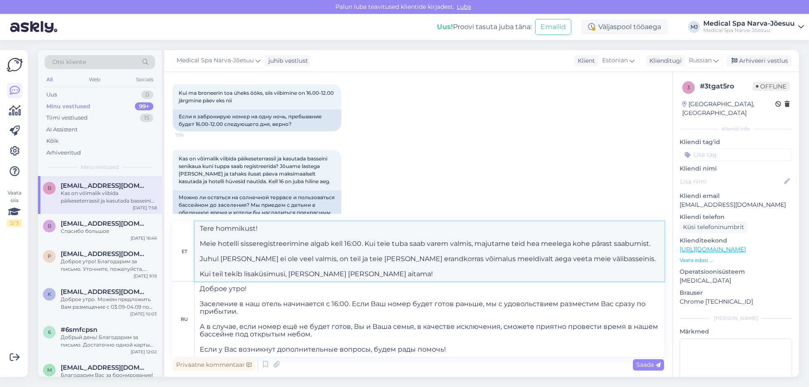
click at [216, 271] on textarea "Tere hommikust! Meie hotelli sisseregistreerimine algab kell 16:00. Kui teie tu…" at bounding box center [429, 252] width 469 height 60
click at [381, 245] on textarea "Tere hommikust! Meie hotelli sisseregistreerimine algab kell 16:00. Kui teie tu…" at bounding box center [429, 252] width 469 height 60
click at [514, 243] on textarea "Tere hommikust! Meie hotelli sisseregistreerimine algab kell 16:00. Kui Teie tu…" at bounding box center [429, 252] width 469 height 60
click at [322, 259] on textarea "Tere hommikust! Meie hotelli sisseregistreerimine algab kell 16:00. Kui Teie tu…" at bounding box center [429, 252] width 469 height 60
click at [651, 367] on span "Saada" at bounding box center [648, 365] width 24 height 8
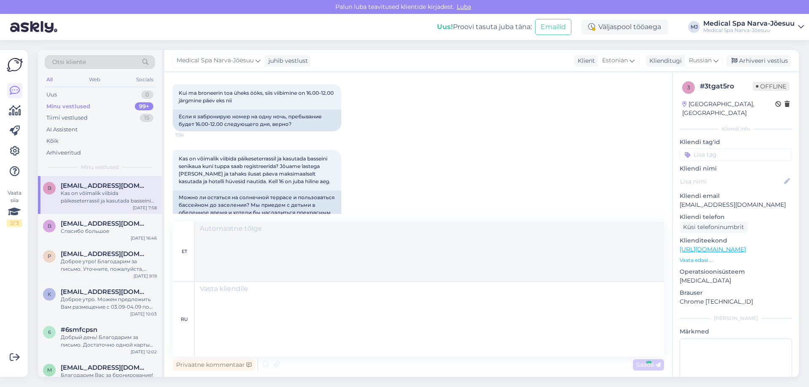
scroll to position [380, 0]
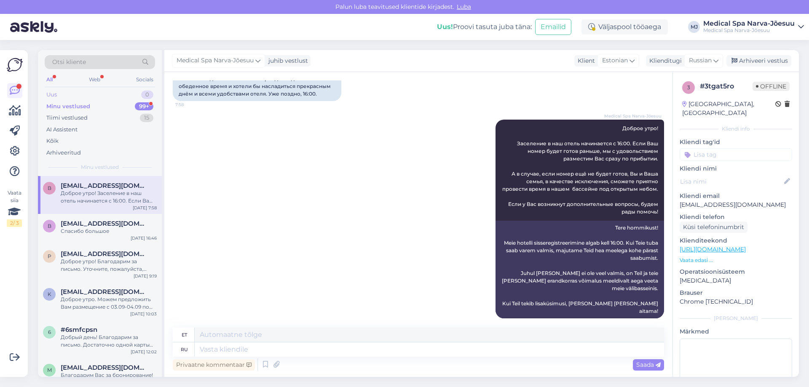
click at [117, 88] on div "Otsi kliente All Web Socials Uus 0 Minu vestlused 99+ Tiimi vestlused 15 AI Ass…" at bounding box center [100, 113] width 124 height 126
click at [117, 94] on div "Uus 0" at bounding box center [100, 95] width 110 height 12
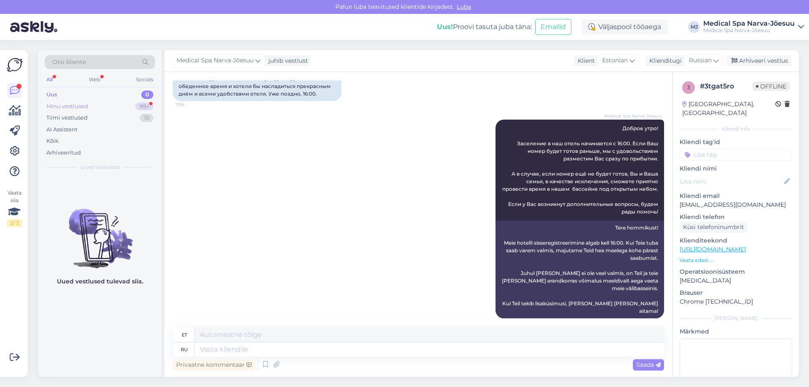
click at [118, 103] on div "Minu vestlused 99+" at bounding box center [100, 107] width 110 height 12
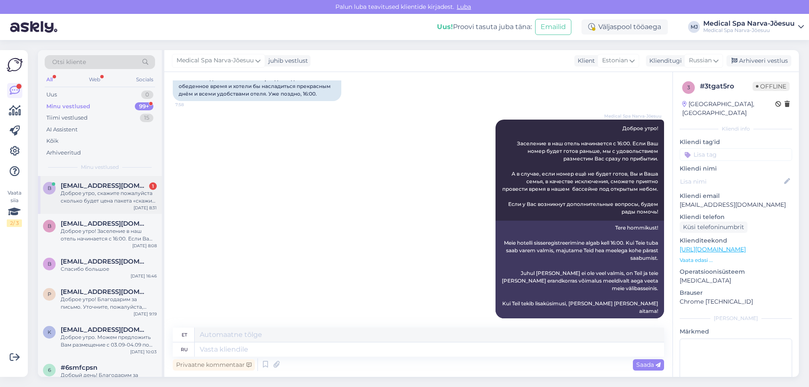
click at [120, 191] on div "Доброе утро, скажите пожалуйста сколько будет цена пакета «скажи здоровью да «с…" at bounding box center [109, 197] width 96 height 15
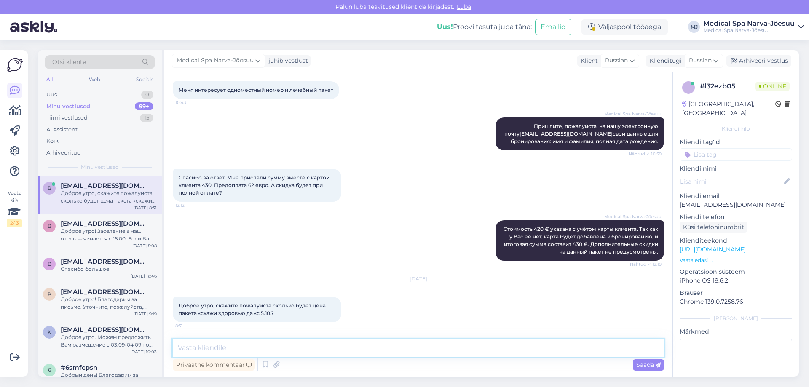
click at [291, 348] on textarea at bounding box center [418, 348] width 491 height 18
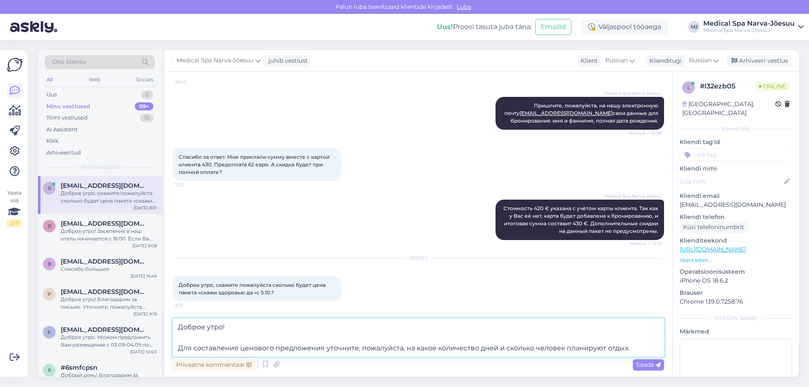
scroll to position [263, 0]
click at [642, 360] on div "Saada" at bounding box center [648, 364] width 31 height 11
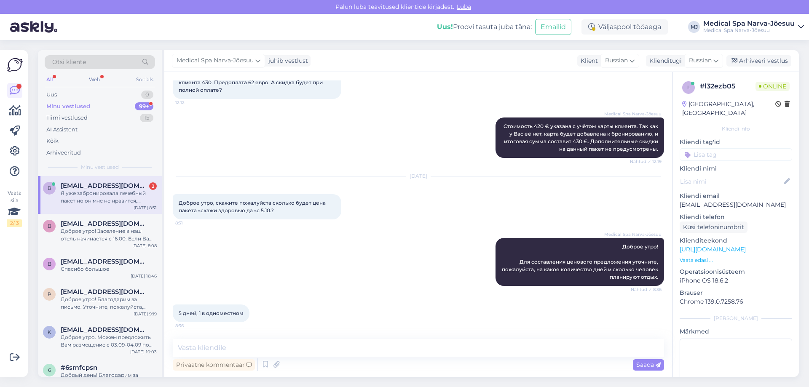
scroll to position [389, 0]
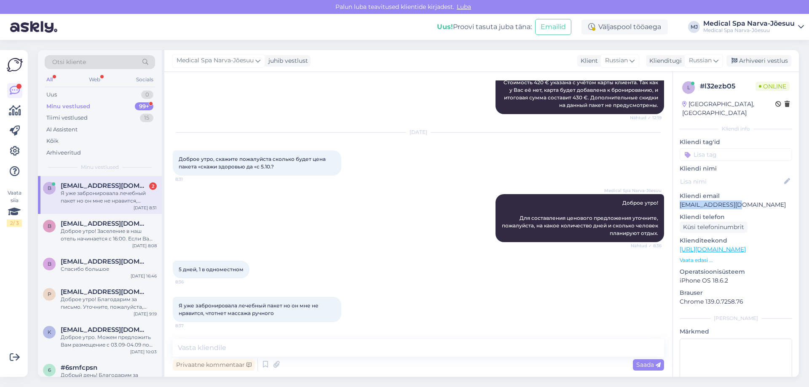
drag, startPoint x: 725, startPoint y: 197, endPoint x: 681, endPoint y: 197, distance: 44.7
click at [681, 201] on p "brigitta5@list.ru" at bounding box center [736, 205] width 113 height 9
copy p "brigitta5@list.ru"
click at [234, 343] on textarea at bounding box center [418, 348] width 491 height 18
drag, startPoint x: 219, startPoint y: 346, endPoint x: 131, endPoint y: 346, distance: 87.6
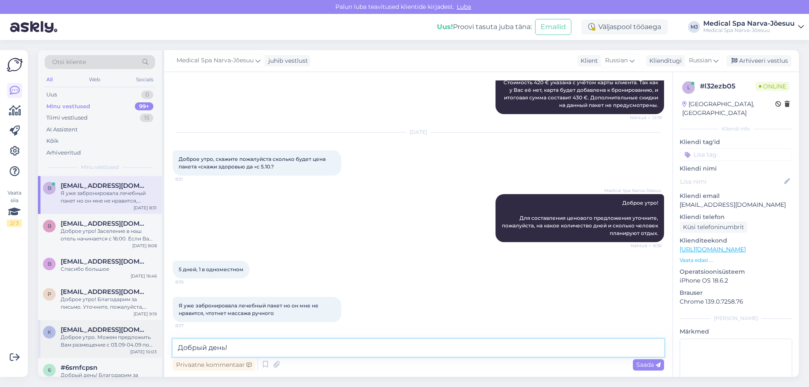
click at [131, 346] on div "Otsi kliente All Web Socials Uus 0 Minu vestlused 99+ Tiimi vestlused 15 AI Ass…" at bounding box center [418, 213] width 761 height 327
paste textarea "Добрый день! Размещение по пакету «Скажи здоровью “да”» с классическим ручным м…"
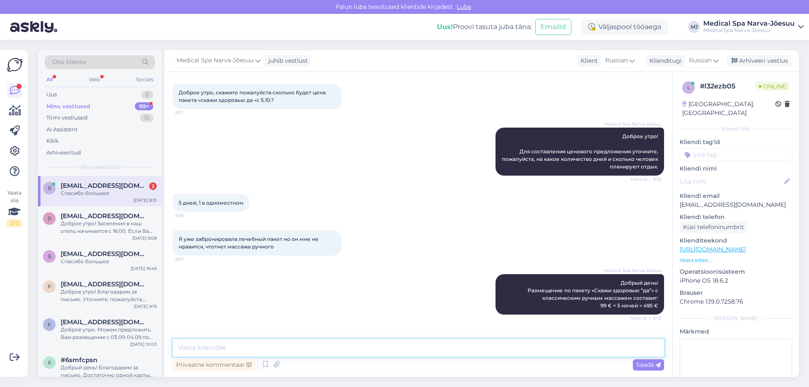
scroll to position [579, 0]
